Goal: Task Accomplishment & Management: Manage account settings

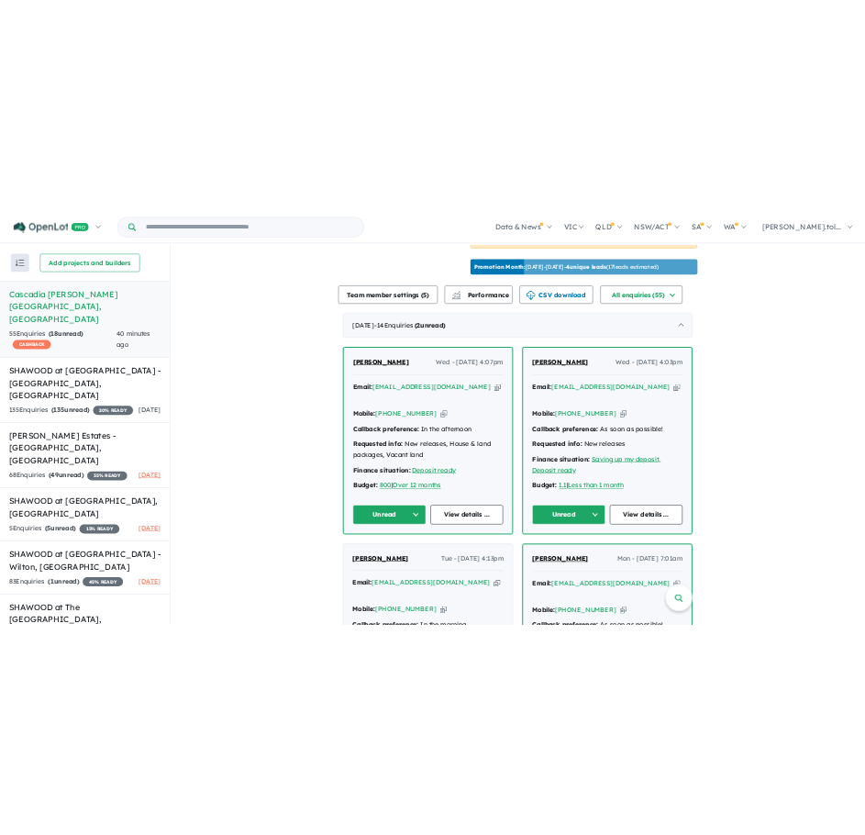
scroll to position [594, 0]
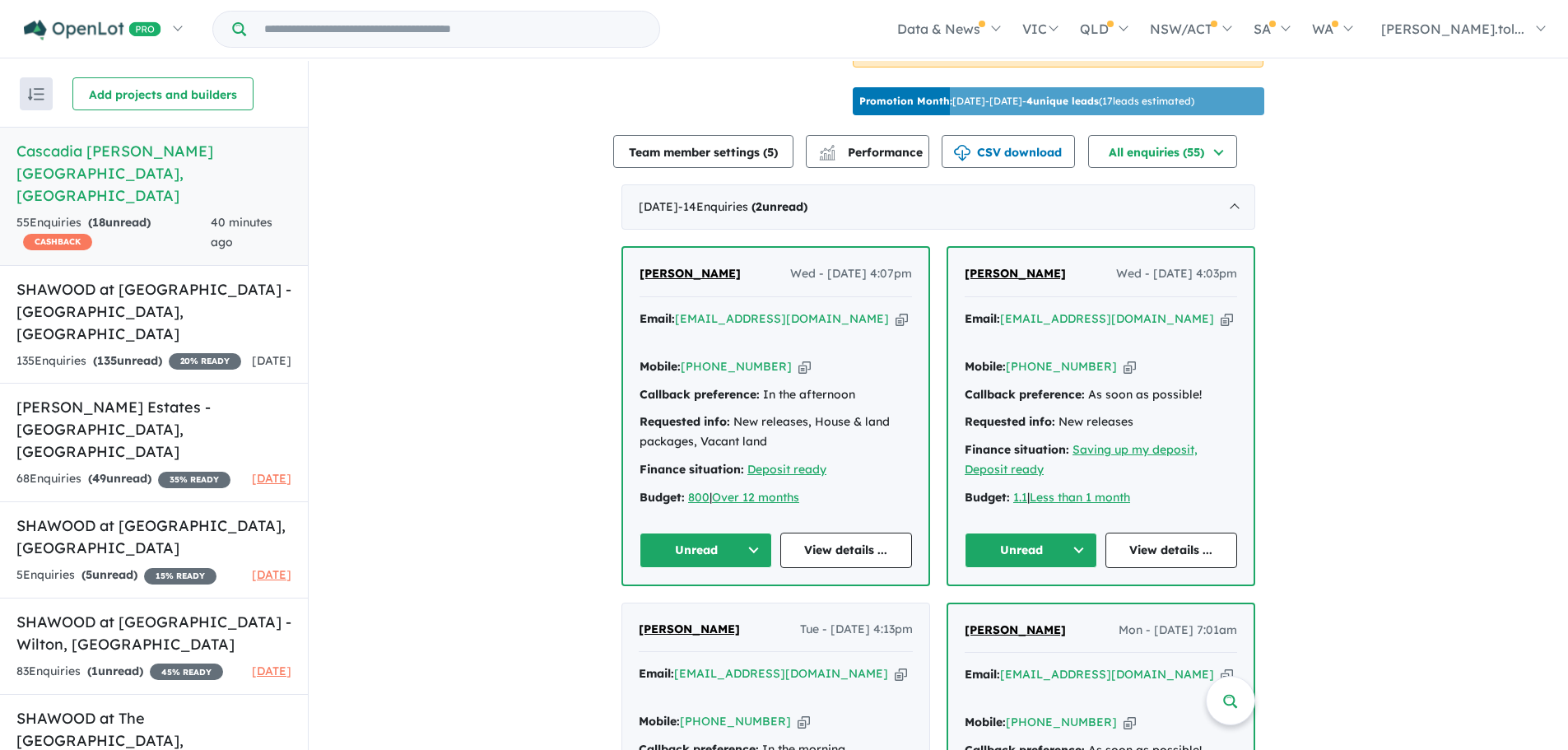
click at [1124, 359] on icon "button" at bounding box center [1130, 366] width 13 height 17
drag, startPoint x: 1072, startPoint y: 285, endPoint x: 951, endPoint y: 286, distance: 121.0
click at [951, 286] on div "[PERSON_NAME] Wed - [DATE] 4:03pm Email: [EMAIL_ADDRESS][DOMAIN_NAME] Copied! M…" at bounding box center [1101, 415] width 305 height 336
copy span "[PERSON_NAME]"
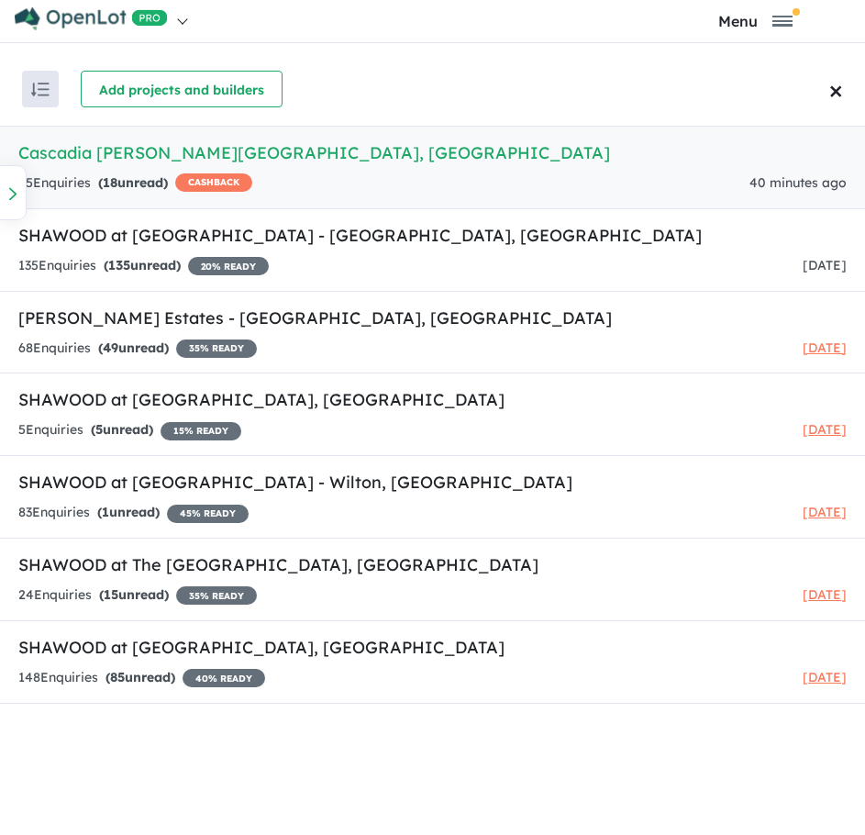
click at [483, 161] on h5 "Cascadia [PERSON_NAME][GEOGRAPHIC_DATA] , [GEOGRAPHIC_DATA]" at bounding box center [432, 152] width 829 height 25
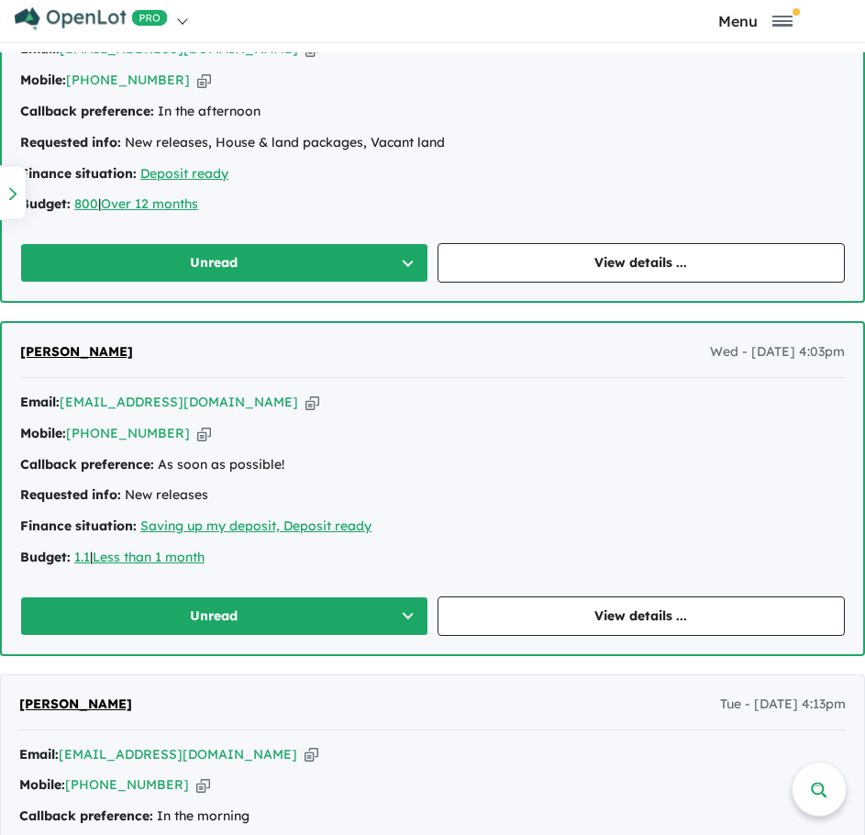
scroll to position [1237, 0]
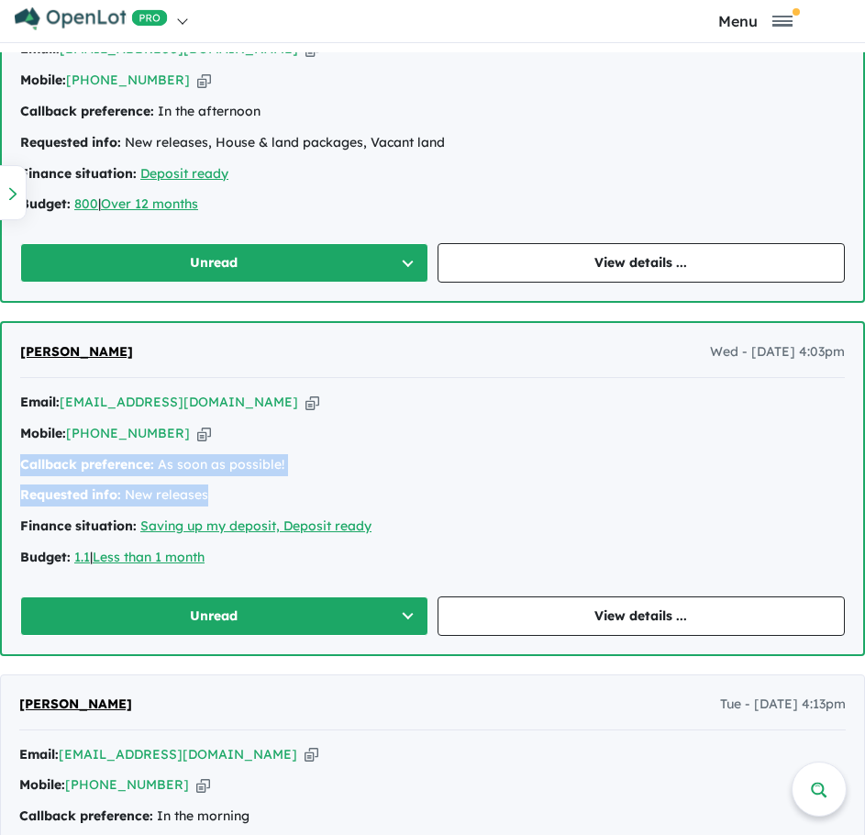
drag, startPoint x: 210, startPoint y: 495, endPoint x: 7, endPoint y: 471, distance: 204.2
click at [7, 471] on div "[PERSON_NAME] Wed - [DATE] 4:03pm Email: [EMAIL_ADDRESS][DOMAIN_NAME] Copied! M…" at bounding box center [433, 488] width 862 height 331
copy div "Callback preference: As soon as possible! Requested info: New releases"
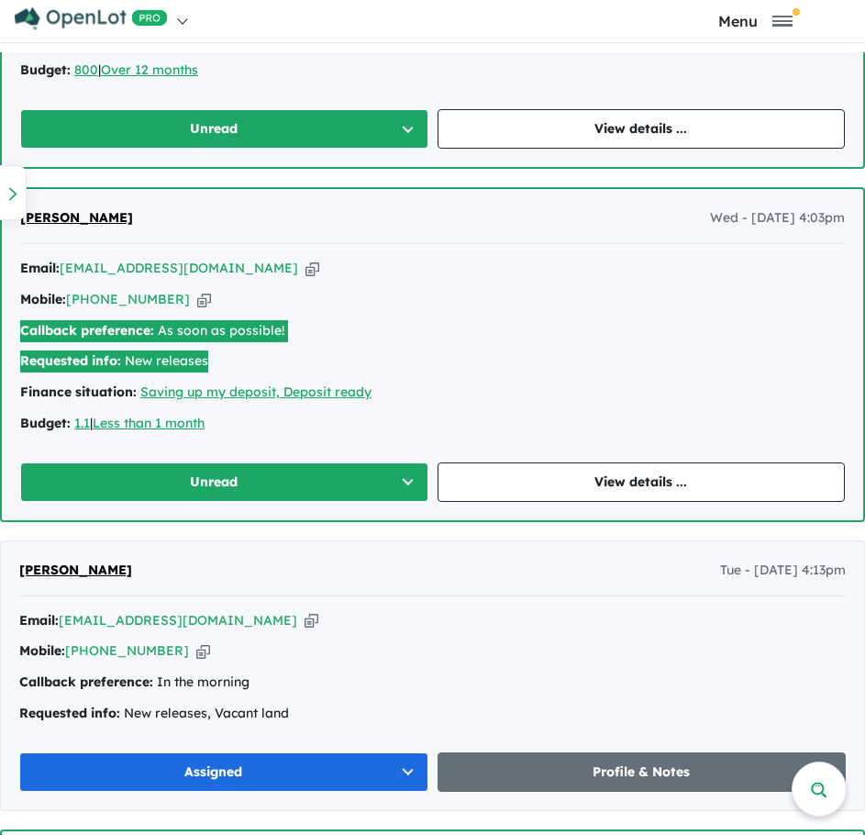
scroll to position [1394, 0]
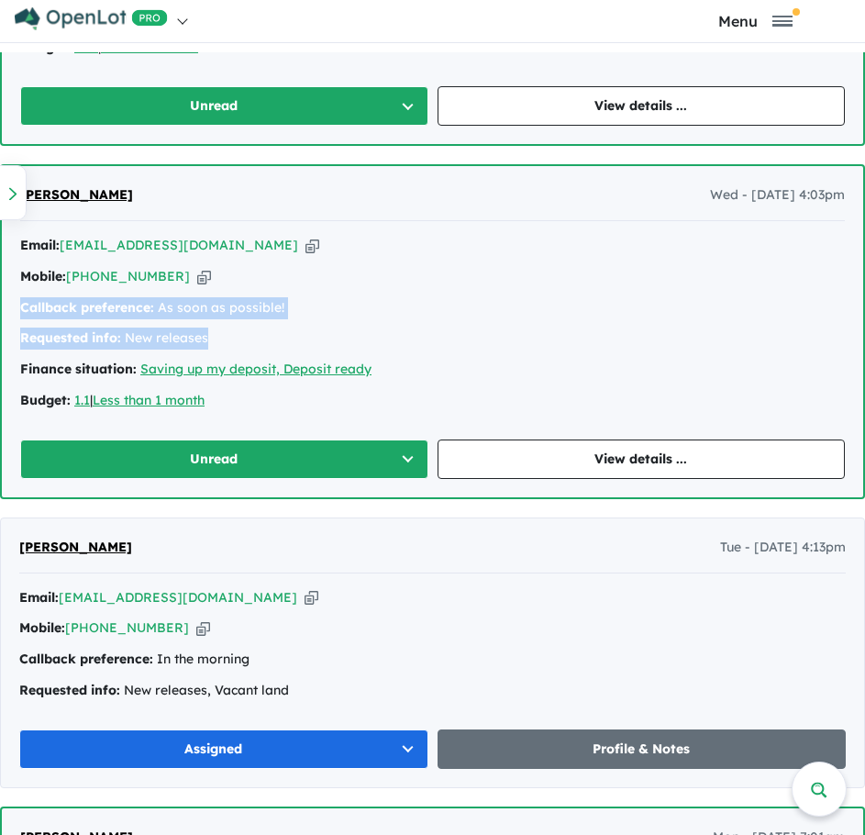
click at [173, 468] on button "Unread" at bounding box center [224, 459] width 408 height 39
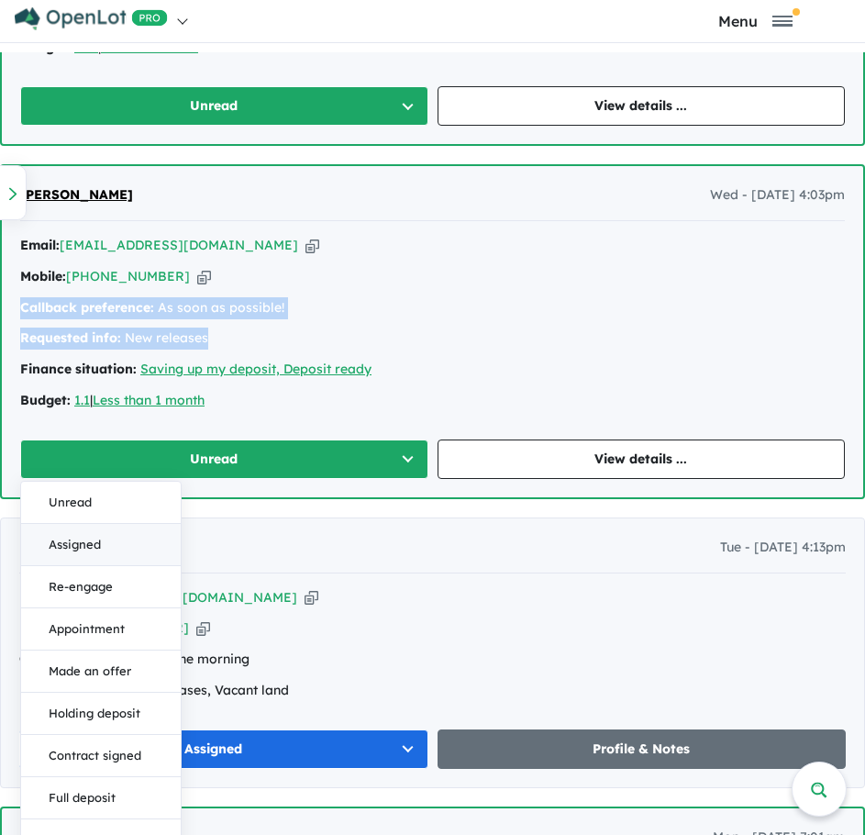
click at [151, 538] on button "Assigned" at bounding box center [101, 545] width 160 height 42
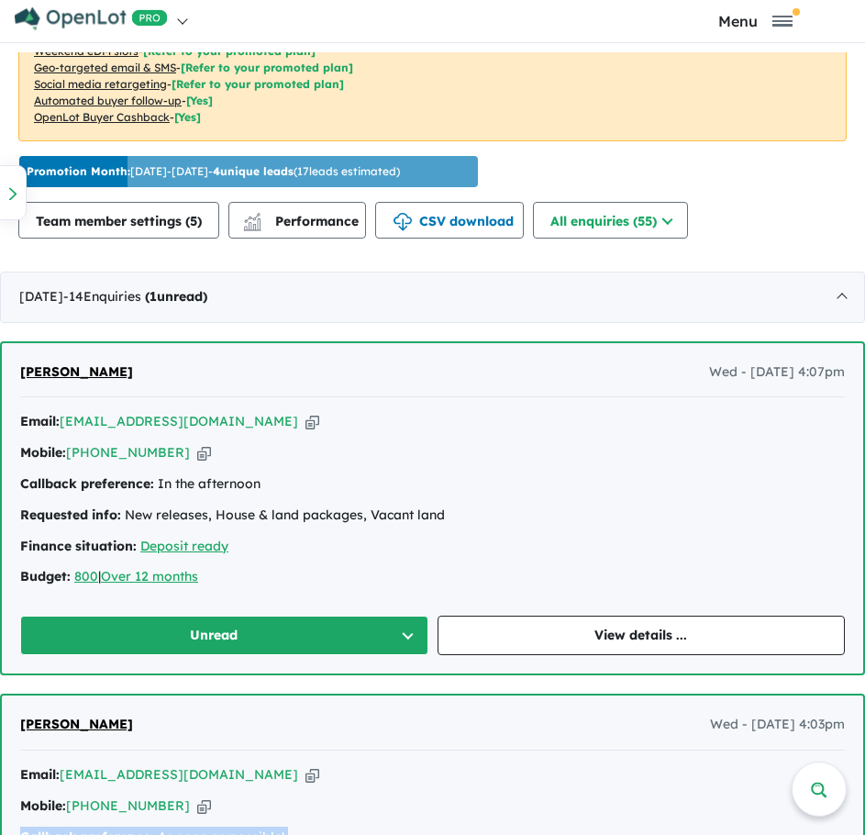
scroll to position [864, 0]
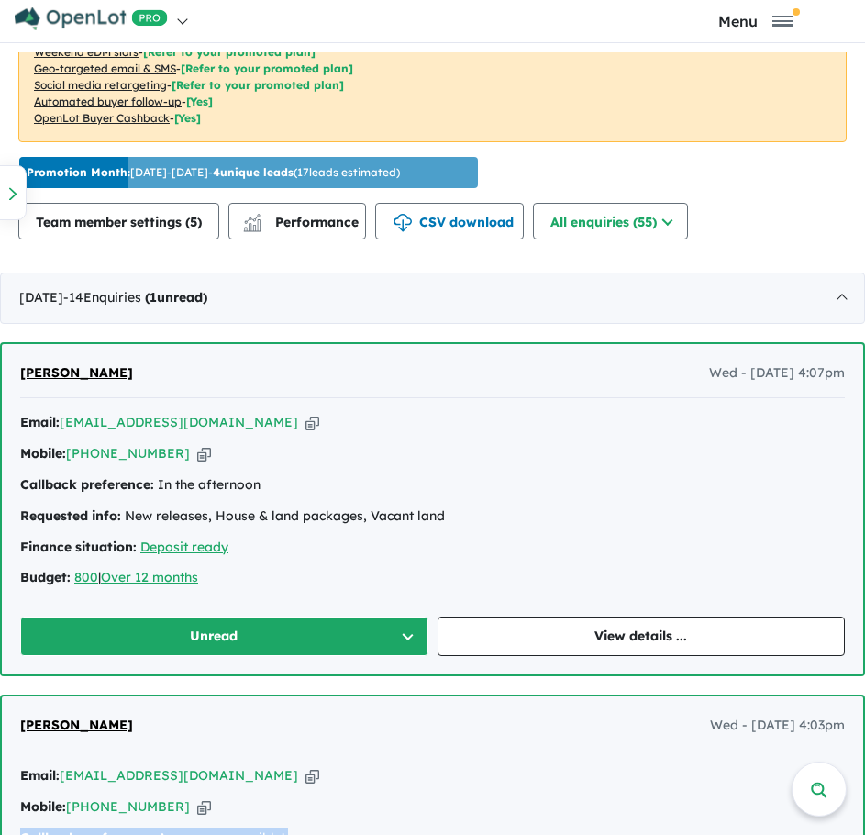
click at [306, 428] on icon "button" at bounding box center [313, 422] width 14 height 19
copy div "Callback preference: As soon as possible! Requested info: New releases"
drag, startPoint x: 180, startPoint y: 364, endPoint x: 12, endPoint y: 383, distance: 168.9
click at [12, 383] on div "[PERSON_NAME] Wed - [DATE] 4:07pm Email: [EMAIL_ADDRESS][DOMAIN_NAME] Copied! M…" at bounding box center [433, 509] width 862 height 331
copy span "[PERSON_NAME]"
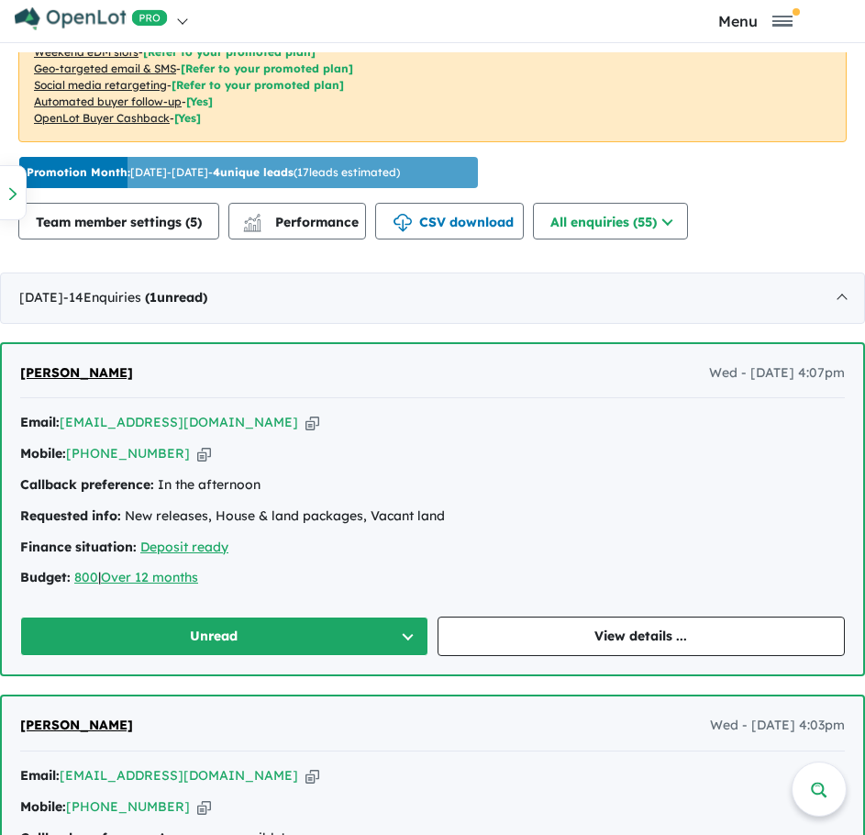
click at [181, 468] on div "Email: [EMAIL_ADDRESS][DOMAIN_NAME] Copied! Mobile: [PHONE_NUMBER] Copied! Call…" at bounding box center [432, 505] width 825 height 186
click at [197, 463] on icon "button" at bounding box center [204, 453] width 14 height 19
click at [283, 635] on button "Unread" at bounding box center [224, 636] width 408 height 39
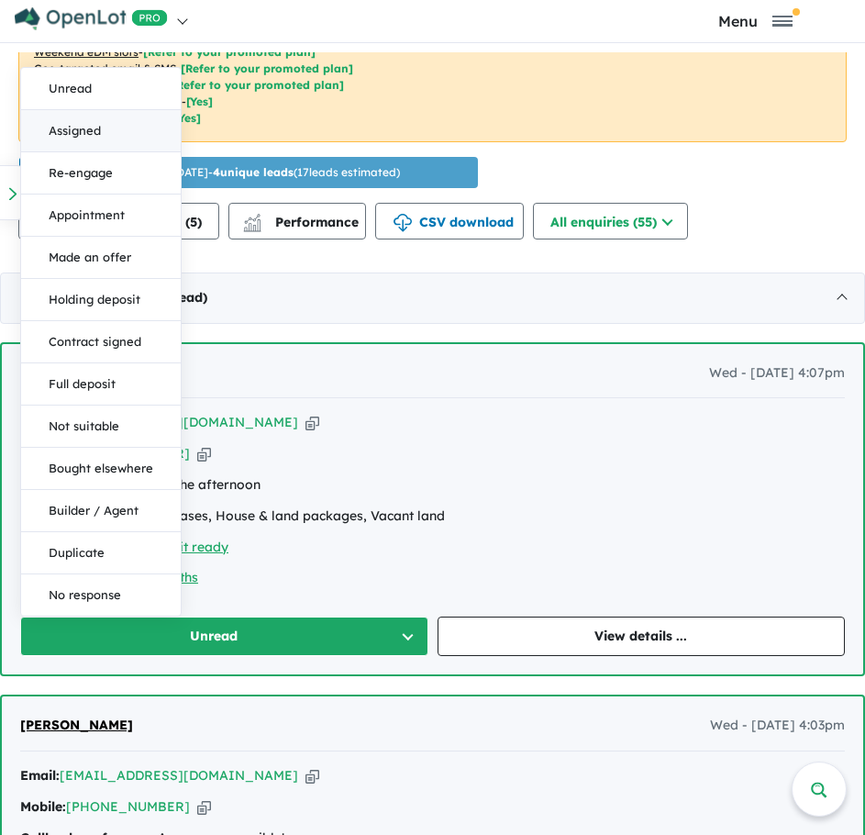
click at [72, 119] on button "Assigned" at bounding box center [101, 131] width 160 height 42
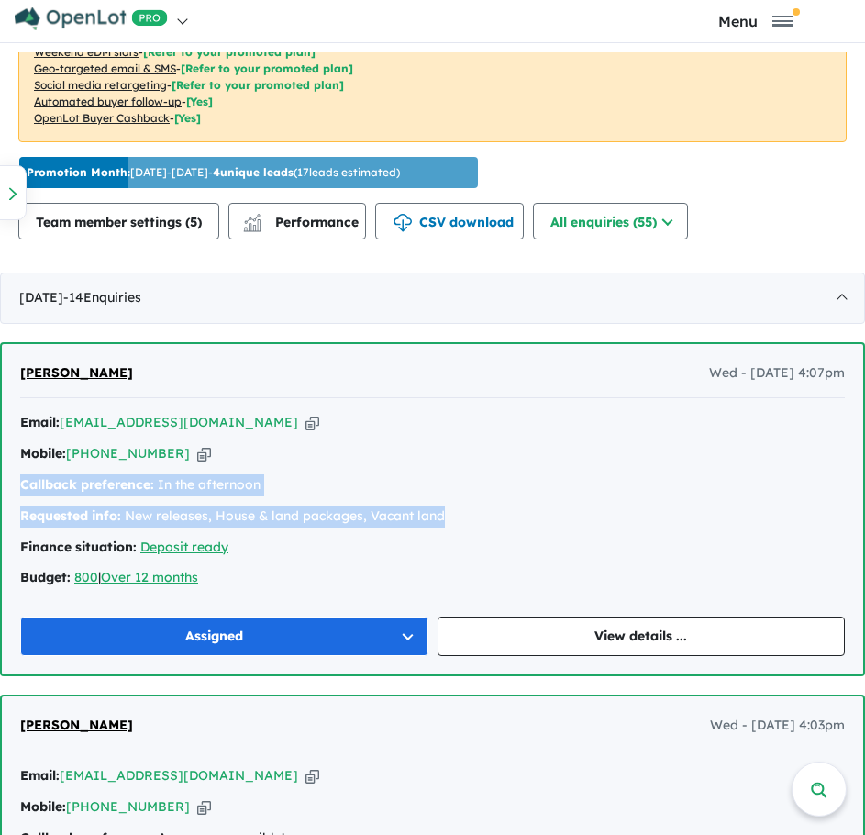
drag, startPoint x: 452, startPoint y: 515, endPoint x: 20, endPoint y: 481, distance: 433.6
click at [20, 481] on div "Email: [EMAIL_ADDRESS][DOMAIN_NAME] Copied! Mobile: [PHONE_NUMBER] Copied! Call…" at bounding box center [432, 505] width 825 height 186
copy div "Callback preference: In the afternoon Requested info: New releases, House & lan…"
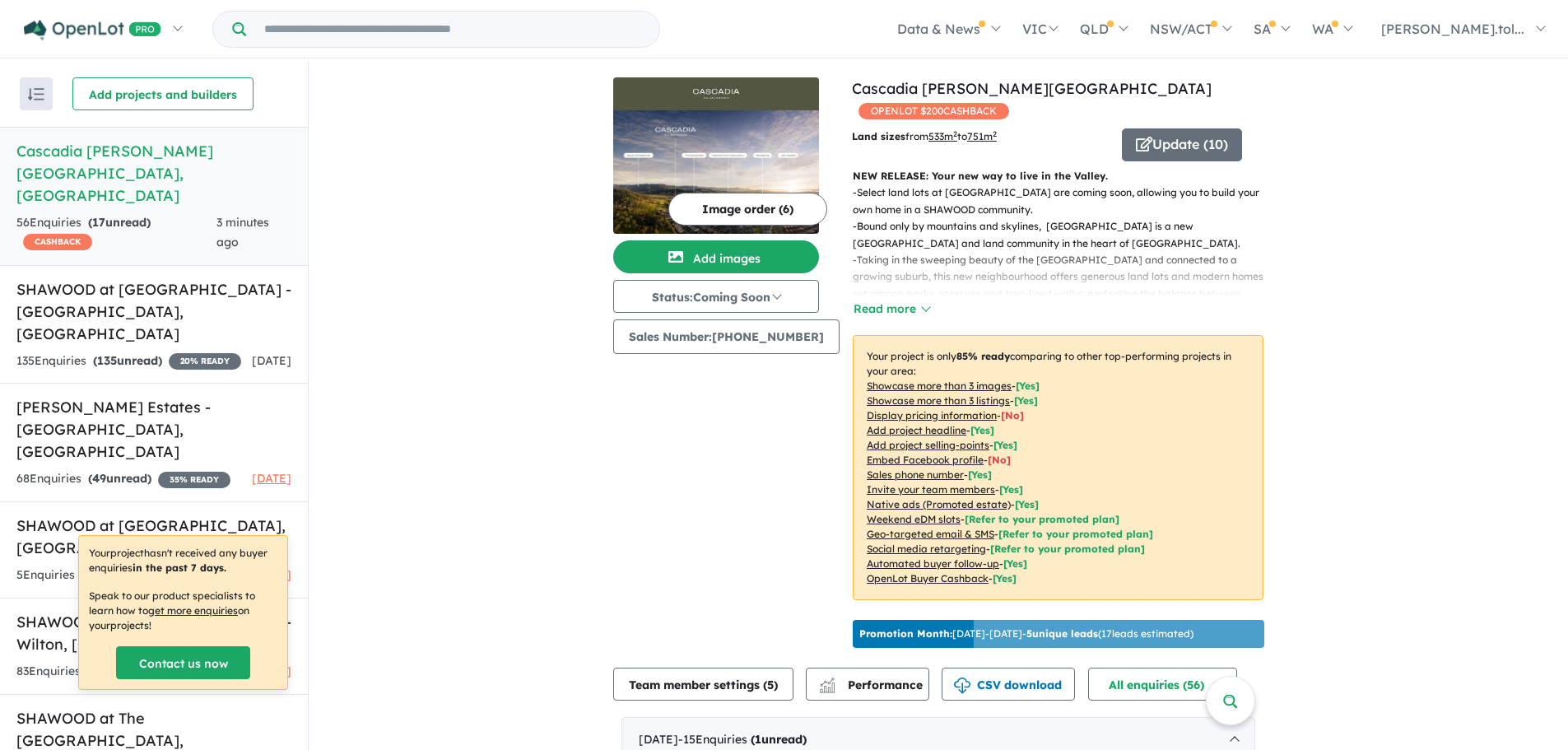
scroll to position [525, 0]
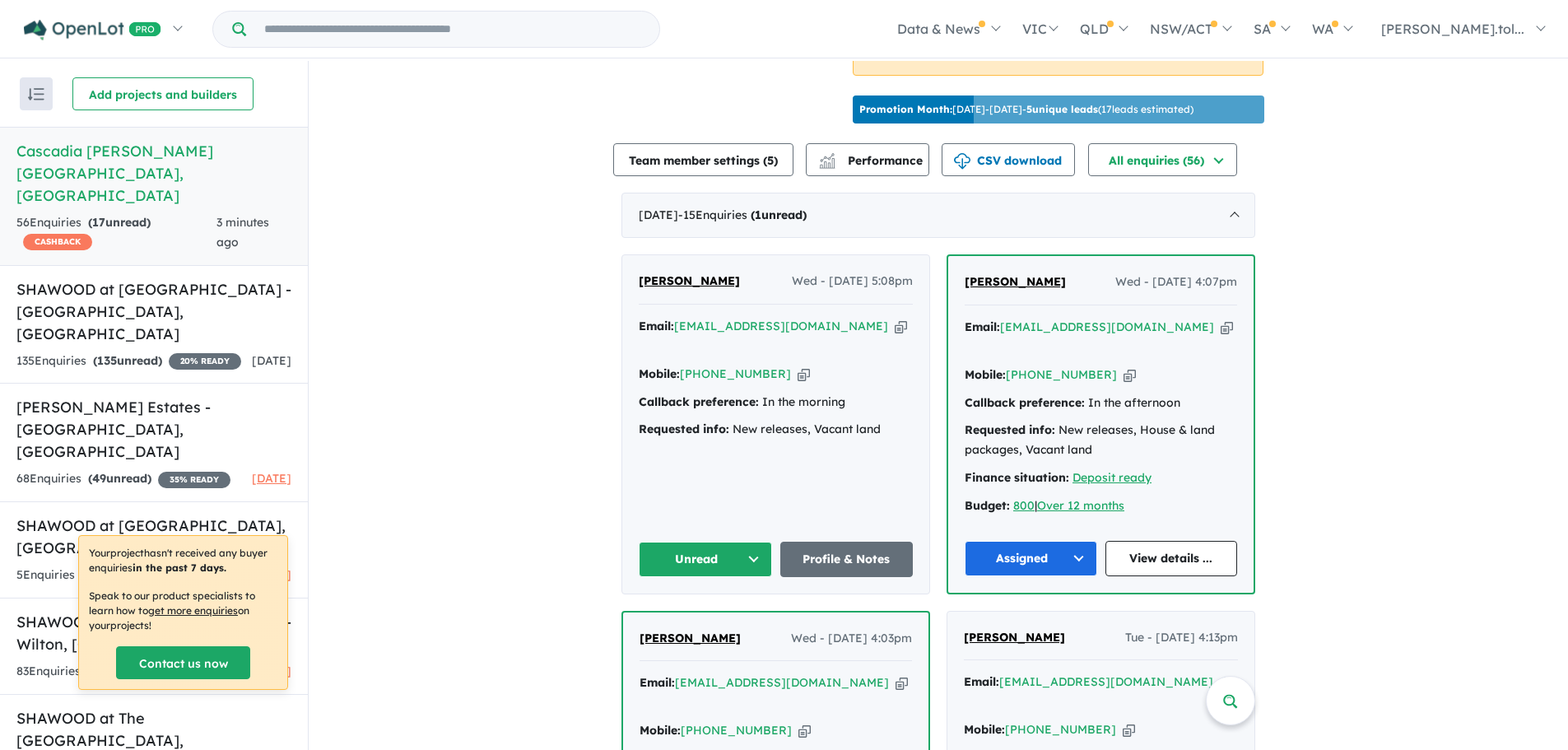
click at [895, 335] on icon "button" at bounding box center [902, 326] width 13 height 17
click at [693, 560] on button "Unread" at bounding box center [705, 559] width 134 height 35
click at [684, 634] on button "Assigned" at bounding box center [711, 636] width 144 height 38
drag, startPoint x: 739, startPoint y: 302, endPoint x: 639, endPoint y: 289, distance: 100.8
click at [639, 289] on div "Mahsood Shah Wed - 17/09/2025, 5:08pm" at bounding box center [776, 288] width 274 height 33
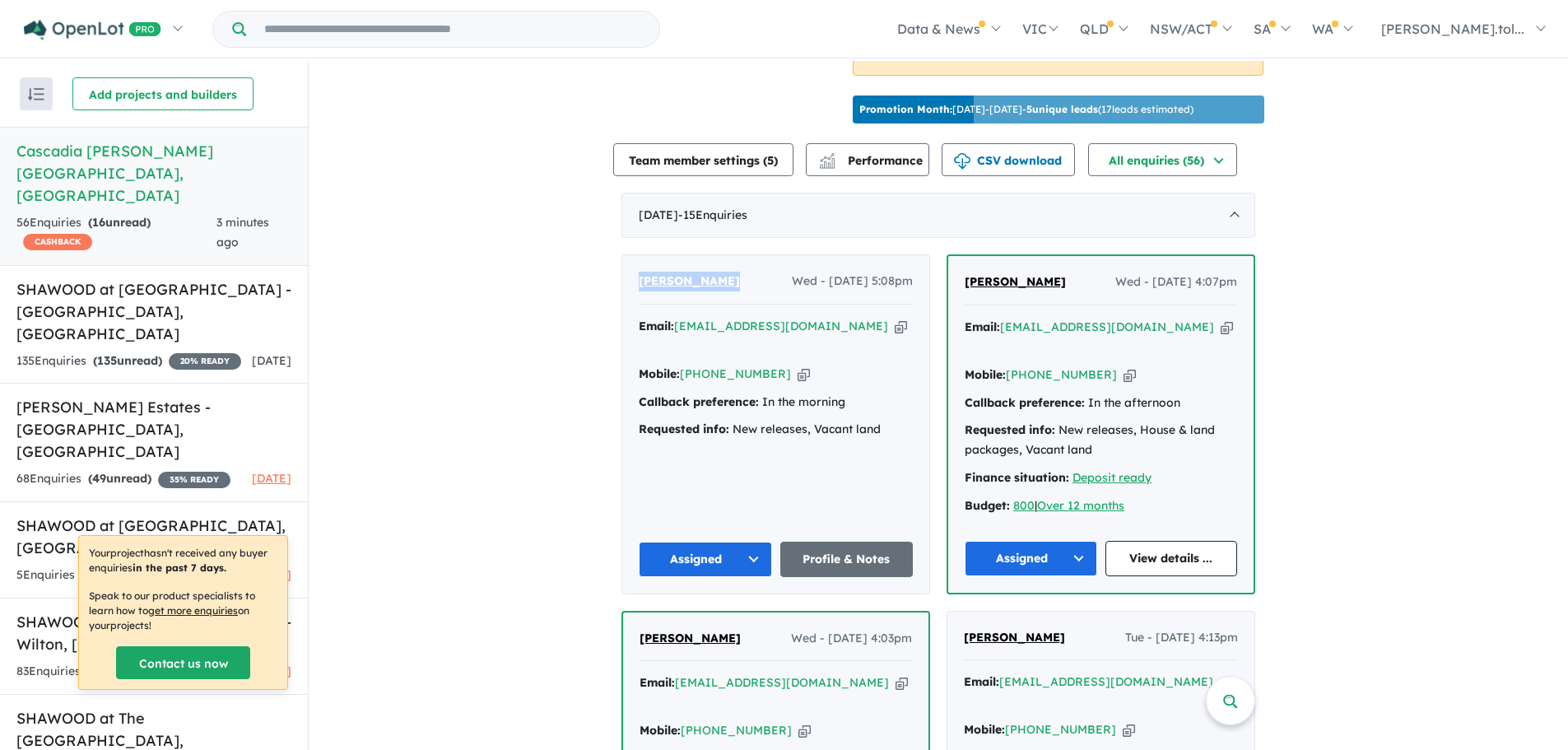
copy span "Mahsood Shah"
click at [797, 365] on icon "button" at bounding box center [804, 373] width 13 height 17
copy span "Mahsood Shah"
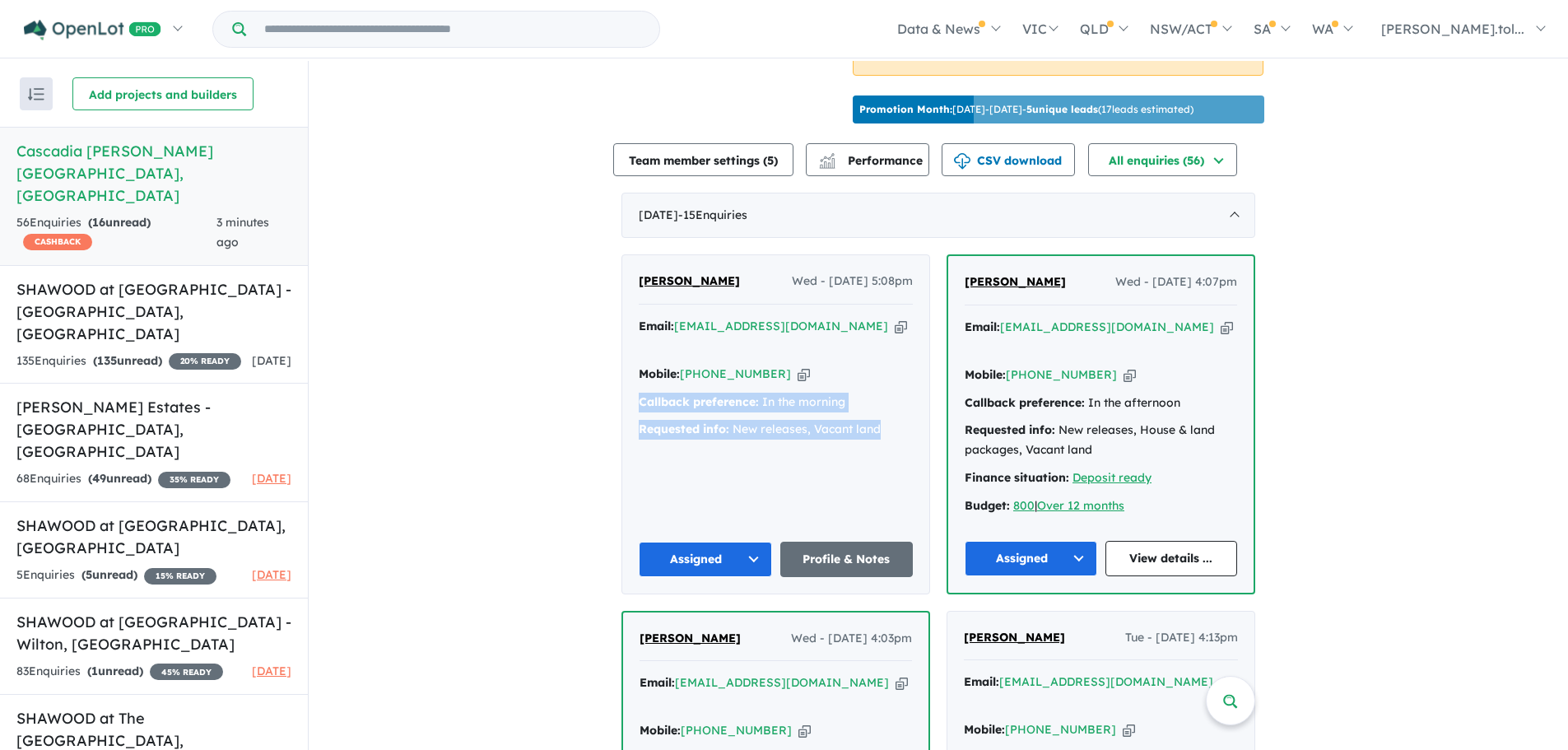
drag, startPoint x: 874, startPoint y: 421, endPoint x: 595, endPoint y: 393, distance: 280.4
copy div "Callback preference: In the morning Requested info: New releases, Vacant land"
